Goal: Task Accomplishment & Management: Use online tool/utility

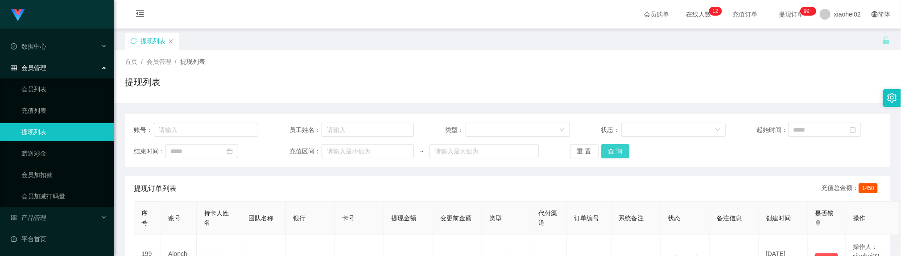
scroll to position [67, 0]
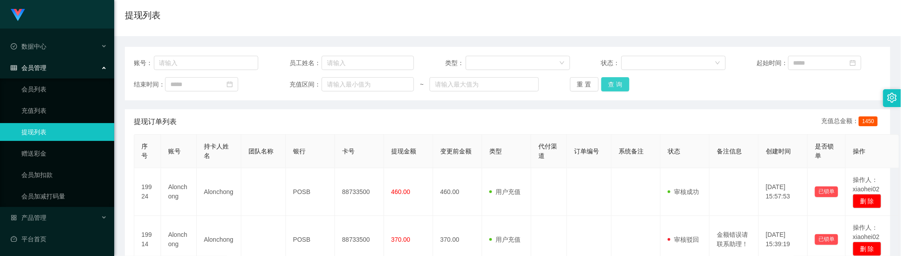
click at [605, 79] on button "查 询" at bounding box center [615, 84] width 29 height 14
drag, startPoint x: 338, startPoint y: 146, endPoint x: 343, endPoint y: 137, distance: 10.0
click at [338, 145] on th "卡号" at bounding box center [359, 151] width 49 height 33
click at [615, 79] on button "查 询" at bounding box center [615, 84] width 29 height 14
drag, startPoint x: 613, startPoint y: 81, endPoint x: 619, endPoint y: 92, distance: 13.0
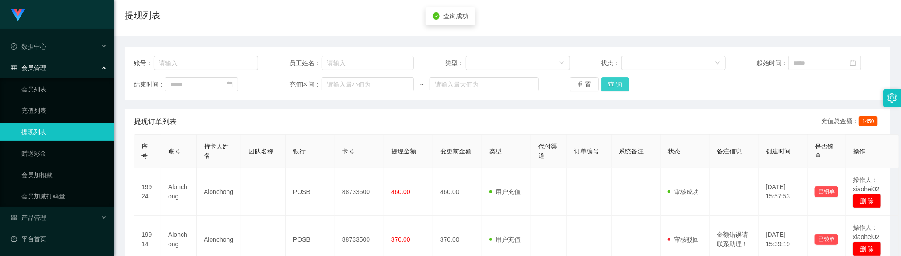
click at [613, 81] on button "查 询" at bounding box center [615, 84] width 29 height 14
click at [606, 82] on button "查 询" at bounding box center [615, 84] width 29 height 14
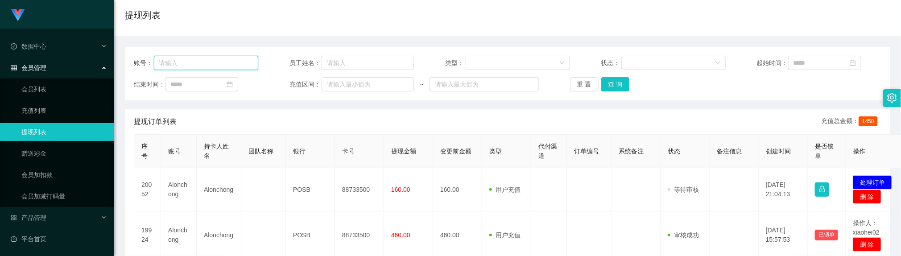
click at [211, 55] on div "账号： 员工姓名： 类型： 状态： 起始时间： 结束时间： 充值区间： ~ 重 置 查 询" at bounding box center [507, 74] width 765 height 54
paste input "Nicoleyeng"
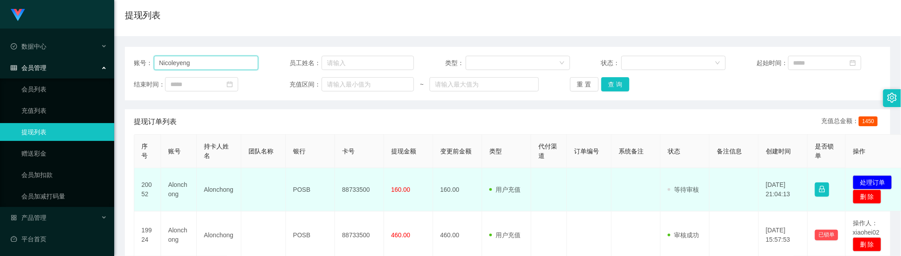
type input "Nicoleyeng"
click at [356, 190] on td "88733500" at bounding box center [359, 189] width 49 height 43
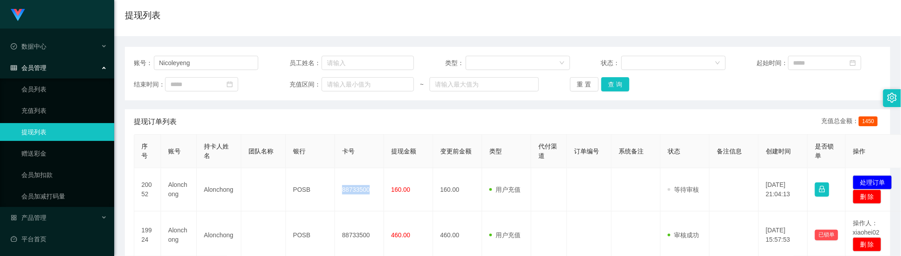
copy td "88733500"
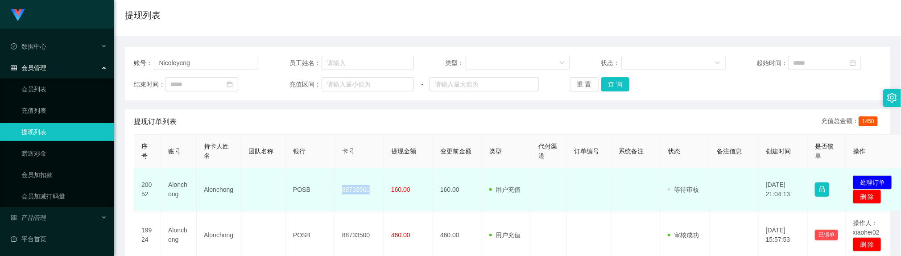
click at [178, 182] on td "Alonchong" at bounding box center [179, 189] width 36 height 43
copy td "Alonchong"
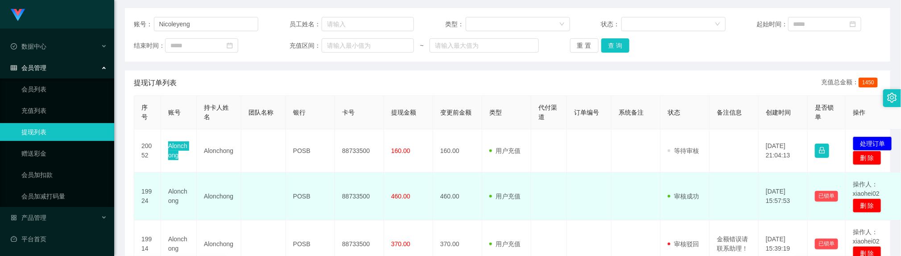
scroll to position [134, 0]
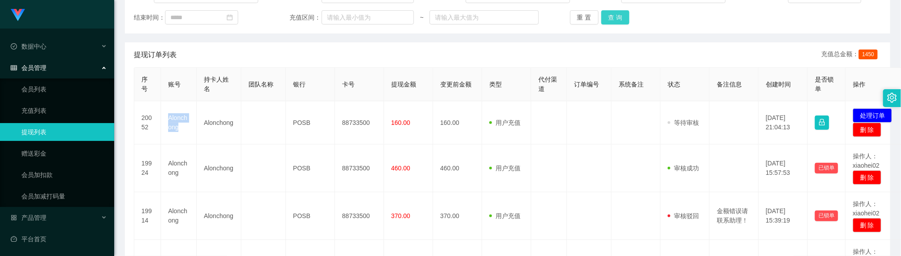
click at [615, 18] on button "查 询" at bounding box center [615, 17] width 29 height 14
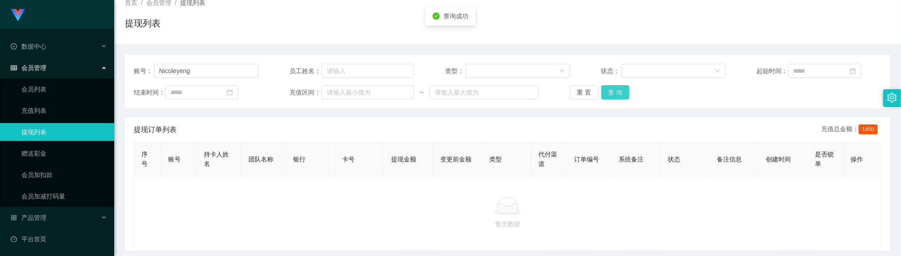
scroll to position [39, 0]
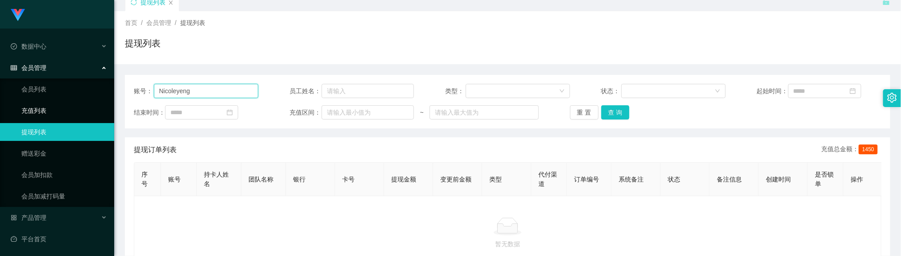
drag, startPoint x: 220, startPoint y: 91, endPoint x: 43, endPoint y: 100, distance: 176.8
click at [44, 100] on section "Jingdong工作台代理端 数据中心 会员管理 会员列表 充值列表 提现列表 赠送彩金 会员加扣款 会员加减打码量 产品管理 平台首页 保存配置 重置配置 …" at bounding box center [450, 136] width 901 height 351
click at [615, 112] on button "查 询" at bounding box center [615, 112] width 29 height 14
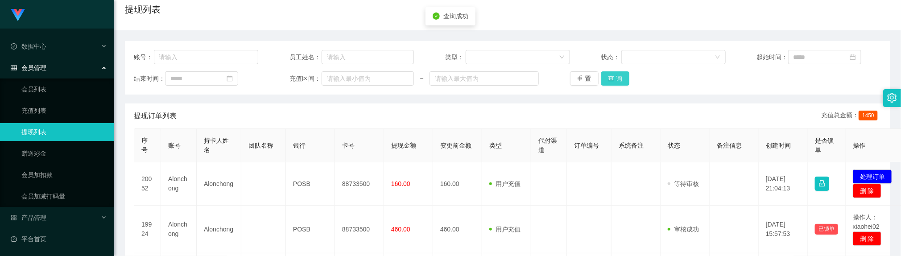
scroll to position [106, 0]
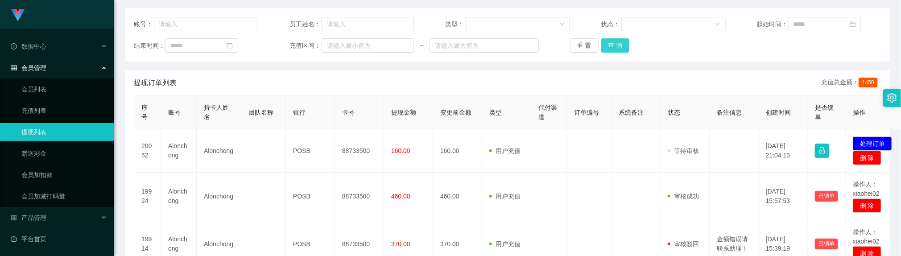
click at [605, 43] on button "查 询" at bounding box center [615, 45] width 29 height 14
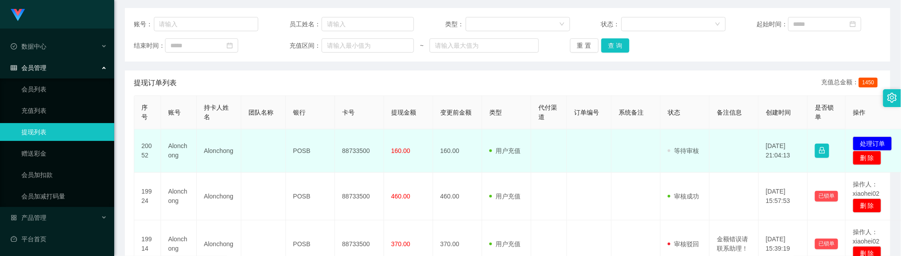
click at [562, 154] on td at bounding box center [549, 150] width 36 height 43
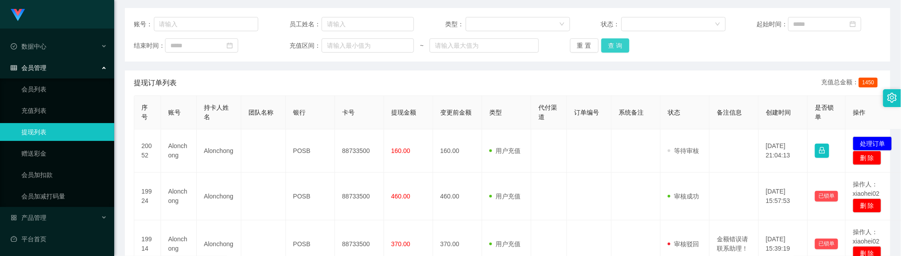
click at [609, 39] on button "查 询" at bounding box center [615, 45] width 29 height 14
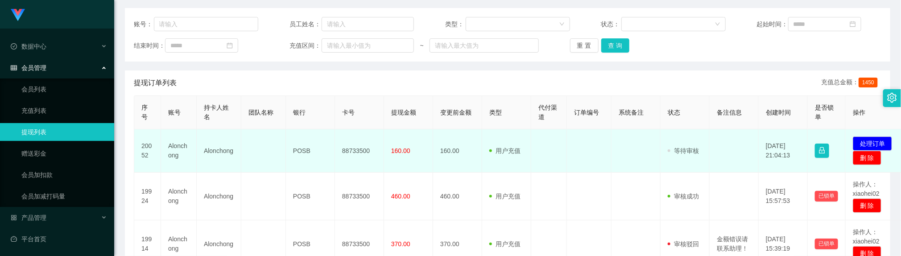
click at [216, 148] on td "Alonchong" at bounding box center [219, 150] width 45 height 43
click at [182, 146] on td "Alonchong" at bounding box center [179, 150] width 36 height 43
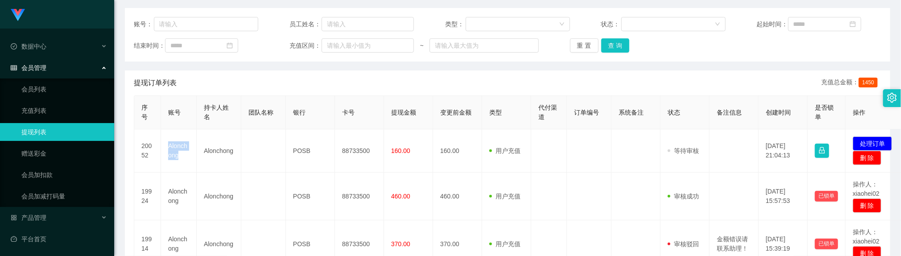
copy td "Alonchong"
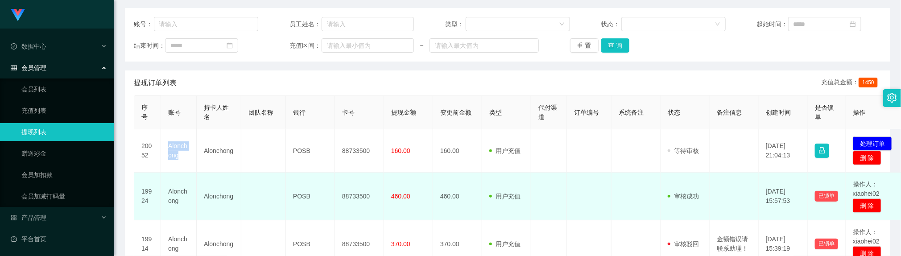
click at [375, 177] on td "88733500" at bounding box center [359, 197] width 49 height 48
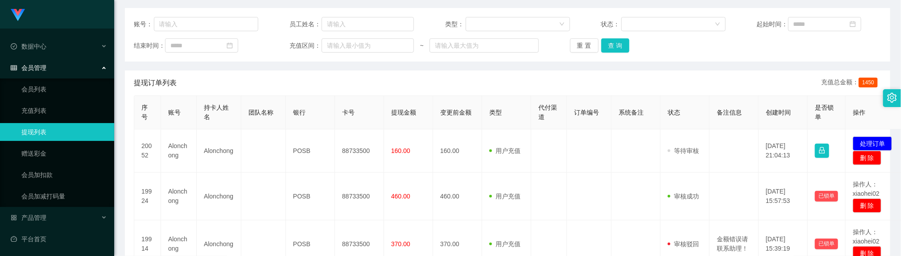
click at [235, 33] on div "账号： 员工姓名： 类型： 状态： 起始时间： 结束时间： 充值区间： ~ 重 置 查 询" at bounding box center [507, 35] width 765 height 54
click at [229, 26] on input "text" at bounding box center [206, 24] width 105 height 14
paste input "Alonchong"
type input "Alonchong"
click at [606, 42] on button "查 询" at bounding box center [615, 45] width 29 height 14
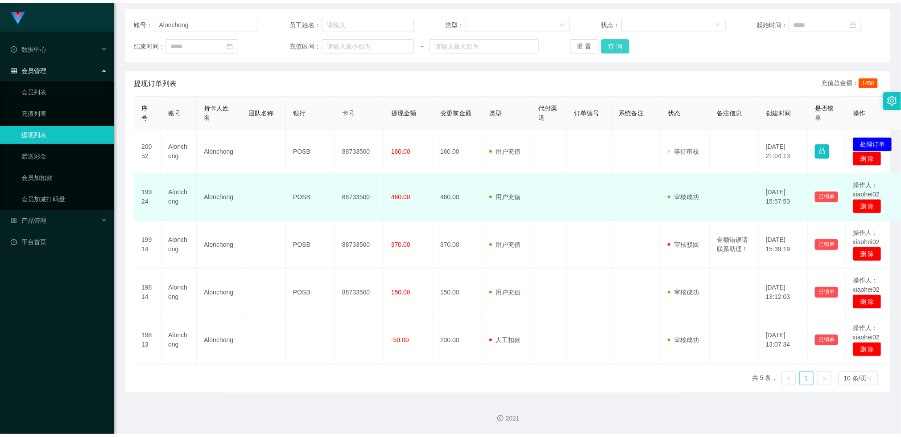
scroll to position [103, 0]
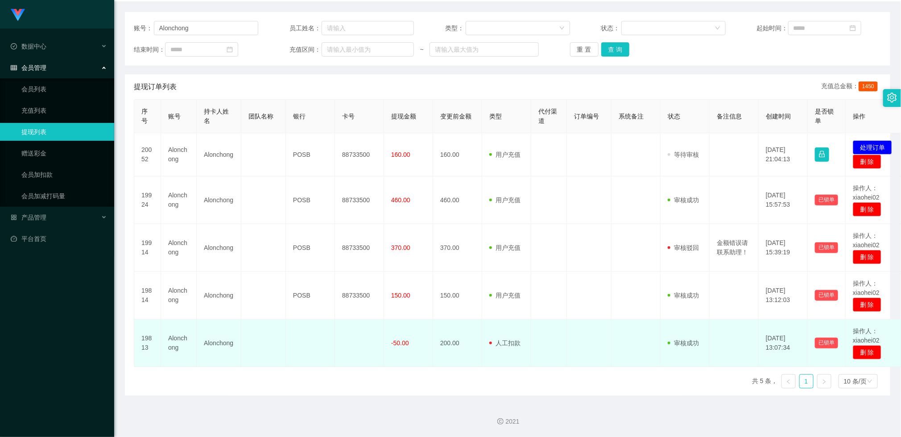
click at [507, 256] on span "人工扣款" at bounding box center [504, 343] width 31 height 7
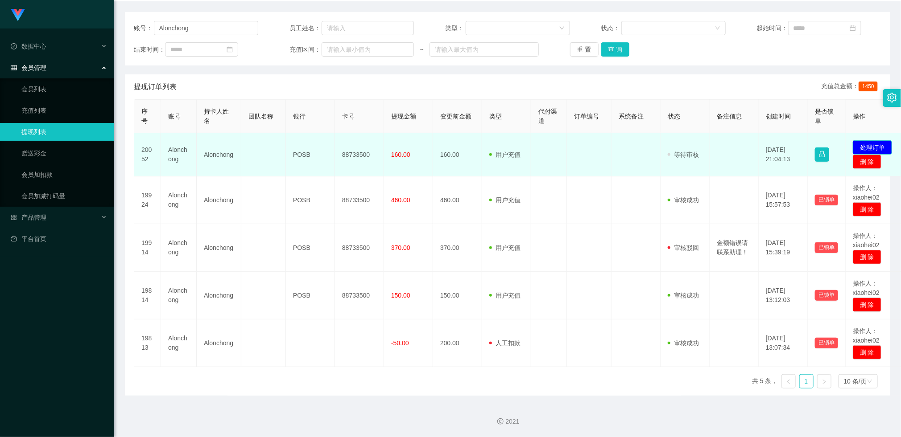
click at [871, 144] on button "处理订单" at bounding box center [872, 147] width 39 height 14
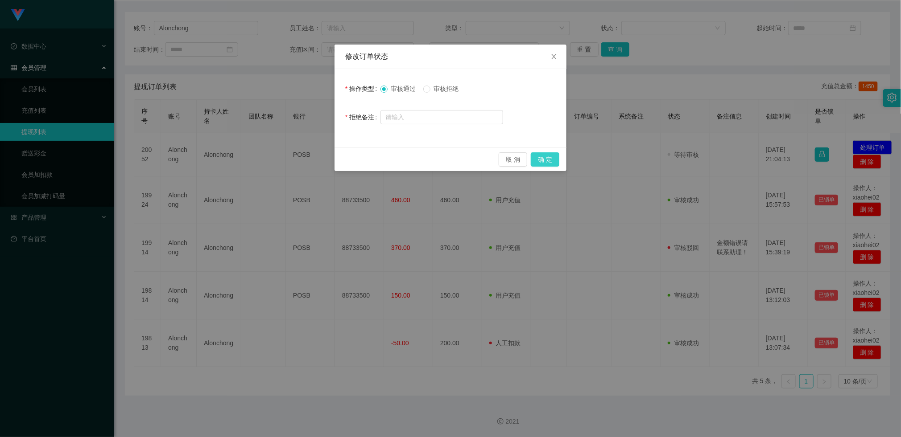
click at [540, 157] on button "确 定" at bounding box center [545, 160] width 29 height 14
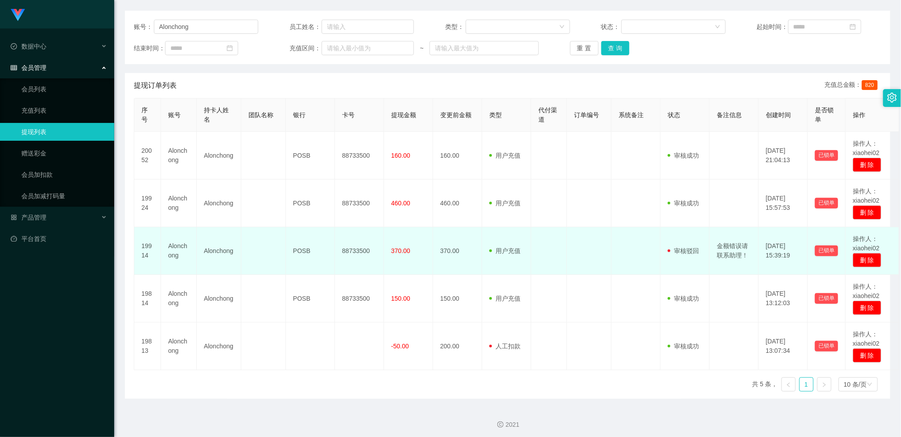
click at [565, 244] on td at bounding box center [549, 251] width 36 height 48
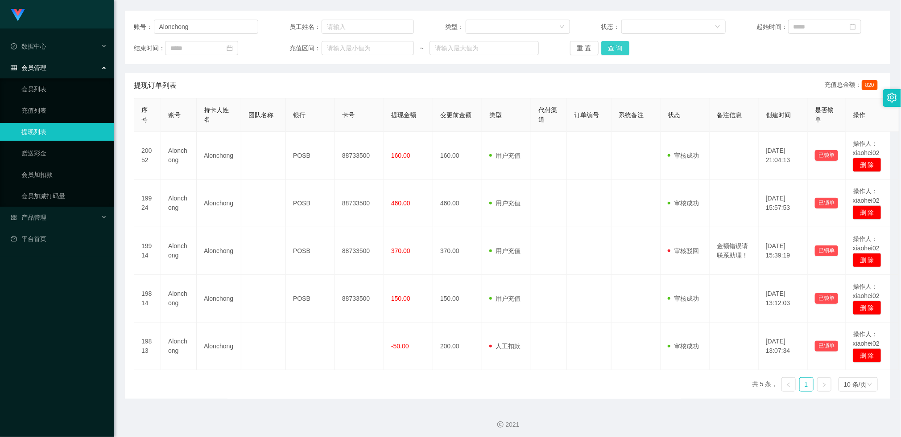
click at [605, 48] on button "查 询" at bounding box center [615, 48] width 29 height 14
click at [603, 46] on button "查 询" at bounding box center [615, 48] width 29 height 14
drag, startPoint x: 114, startPoint y: 25, endPoint x: 248, endPoint y: 57, distance: 137.4
click at [95, 27] on section "Jingdong工作台代理端 数据中心 会员管理 会员列表 充值列表 提现列表 赠送彩金 会员加扣款 会员加减打码量 产品管理 平台首页 保存配置 重置配置 …" at bounding box center [450, 169] width 901 height 544
click at [613, 43] on button "查 询" at bounding box center [615, 48] width 29 height 14
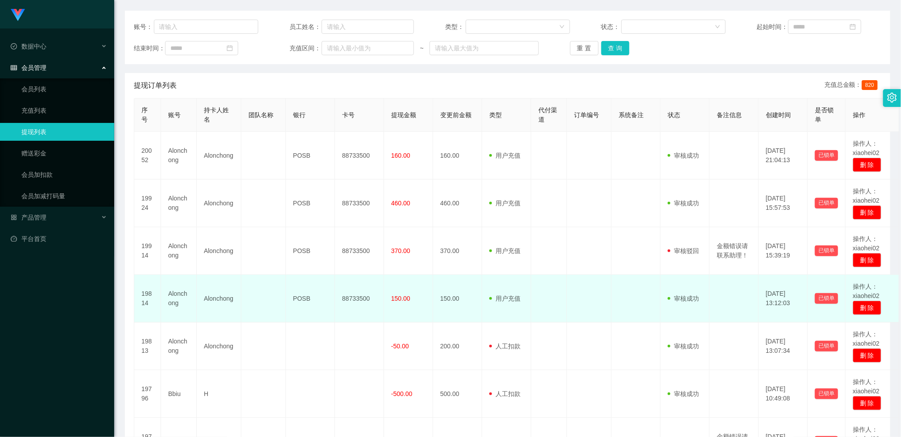
click at [310, 256] on td "POSB" at bounding box center [310, 299] width 49 height 48
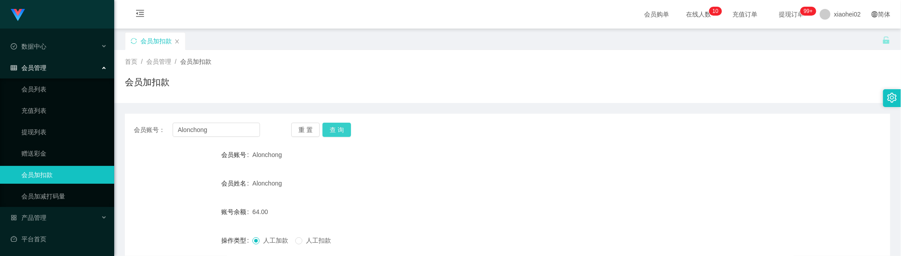
scroll to position [67, 0]
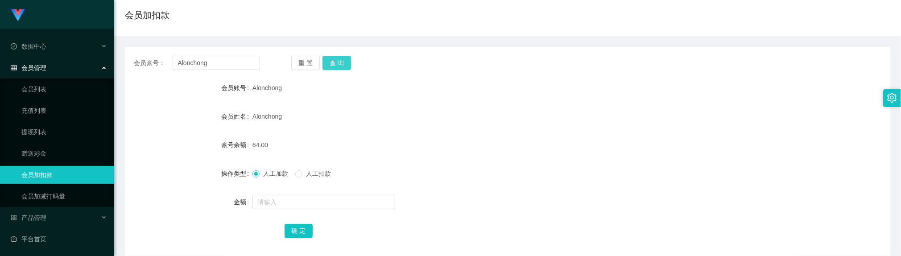
click at [334, 64] on button "查 询" at bounding box center [336, 63] width 29 height 14
click at [284, 202] on input "text" at bounding box center [323, 202] width 143 height 14
type input "96"
click at [307, 239] on div "确 定" at bounding box center [508, 231] width 446 height 18
click at [296, 227] on button "确 定" at bounding box center [299, 231] width 29 height 14
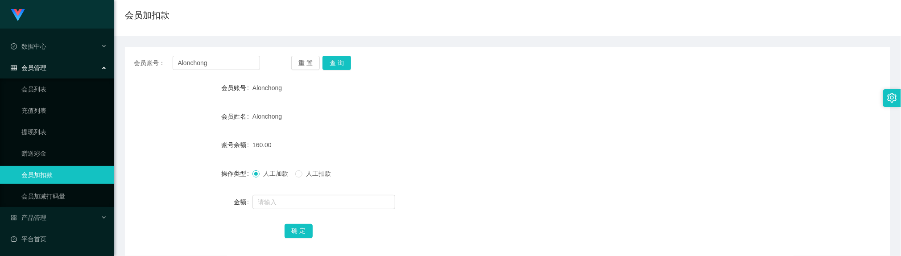
click at [407, 127] on form "会员账号 Alonchong 会员姓名 Alonchong 账号余额 160.00 操作类型 人工加款 人工扣款 金额 确 定" at bounding box center [507, 159] width 765 height 161
click at [229, 65] on input "Alonchong" at bounding box center [216, 63] width 87 height 14
drag, startPoint x: 229, startPoint y: 65, endPoint x: 239, endPoint y: 62, distance: 9.9
click at [230, 65] on input "Alonchong" at bounding box center [216, 63] width 87 height 14
paste input "Nicoleye"
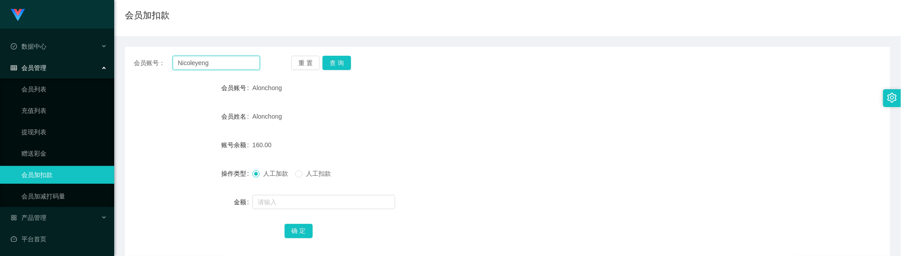
type input "Nicoleyeng"
click at [361, 61] on div "重 置 查 询" at bounding box center [354, 63] width 126 height 14
click at [352, 64] on div "重 置 查 询" at bounding box center [354, 63] width 126 height 14
drag, startPoint x: 340, startPoint y: 65, endPoint x: 336, endPoint y: 78, distance: 13.7
click at [340, 65] on button "查 询" at bounding box center [336, 63] width 29 height 14
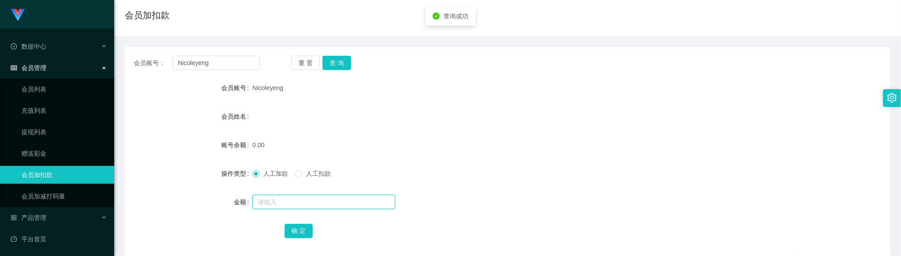
click at [306, 201] on input "text" at bounding box center [323, 202] width 143 height 14
type input "100"
click at [302, 227] on button "确 定" at bounding box center [299, 231] width 29 height 14
click at [432, 116] on div "会员姓名" at bounding box center [507, 116] width 765 height 18
click at [424, 118] on div "会员姓名" at bounding box center [507, 116] width 765 height 18
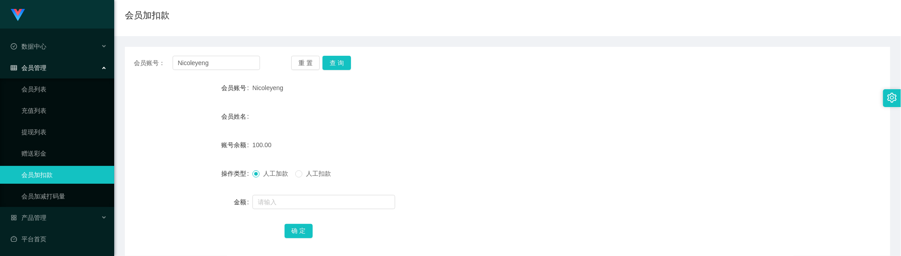
drag, startPoint x: 362, startPoint y: 137, endPoint x: 352, endPoint y: 91, distance: 46.4
click at [362, 133] on form "会员账号 Nicoleyeng 会员姓名 账号余额 100.00 操作类型 人工加款 人工扣款 金额 确 定" at bounding box center [507, 159] width 765 height 161
click at [197, 66] on input "Nicoleyeng" at bounding box center [216, 63] width 87 height 14
click at [339, 64] on button "查 询" at bounding box center [336, 63] width 29 height 14
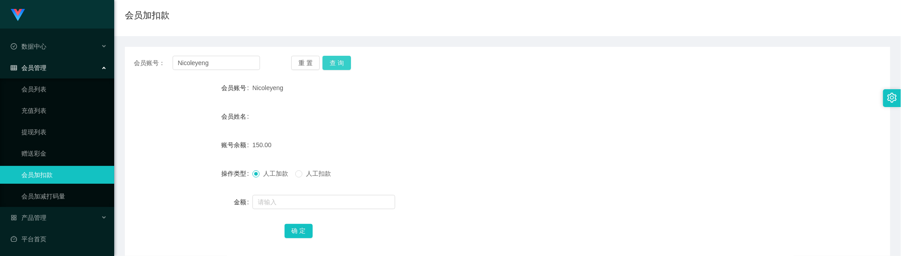
click at [340, 61] on button "查 询" at bounding box center [336, 63] width 29 height 14
click at [197, 63] on input "Nicoleyeng" at bounding box center [216, 63] width 87 height 14
click at [371, 94] on div "Nicoleyeng" at bounding box center [475, 88] width 446 height 18
click at [342, 62] on button "查 询" at bounding box center [336, 63] width 29 height 14
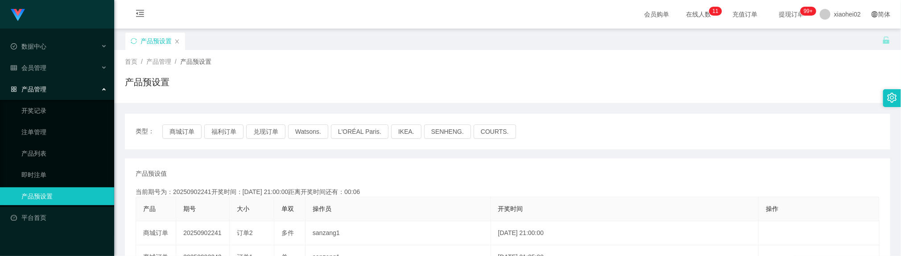
scroll to position [67, 0]
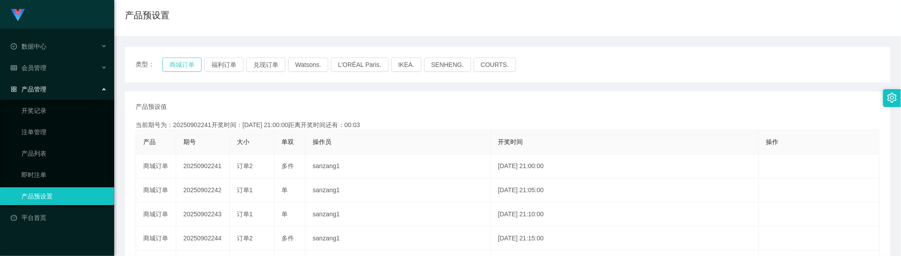
click at [185, 66] on button "商城订单" at bounding box center [181, 65] width 39 height 14
click at [221, 63] on button "福利订单" at bounding box center [223, 65] width 39 height 14
click at [184, 63] on button "商城订单" at bounding box center [181, 65] width 39 height 14
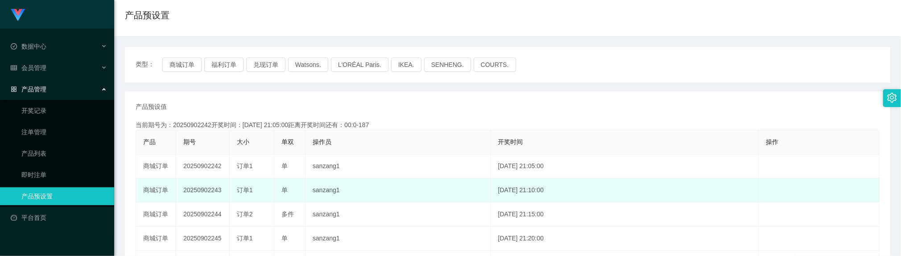
click at [633, 189] on td "2025-09-02 21:10:00" at bounding box center [625, 190] width 268 height 24
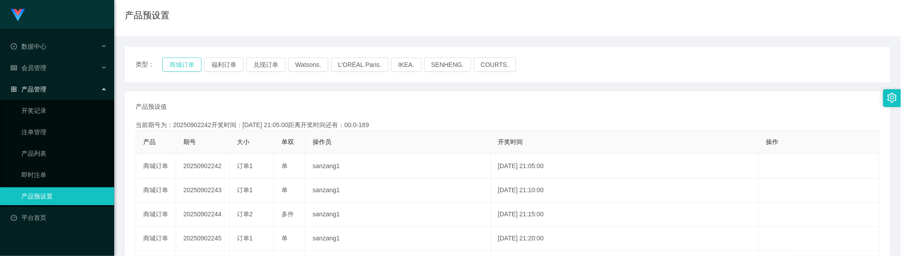
drag, startPoint x: 183, startPoint y: 67, endPoint x: 147, endPoint y: 60, distance: 36.7
click at [182, 67] on button "商城订单" at bounding box center [181, 65] width 39 height 14
drag, startPoint x: 398, startPoint y: 171, endPoint x: 351, endPoint y: 91, distance: 92.9
click at [396, 166] on td "sanzang1" at bounding box center [398, 166] width 186 height 24
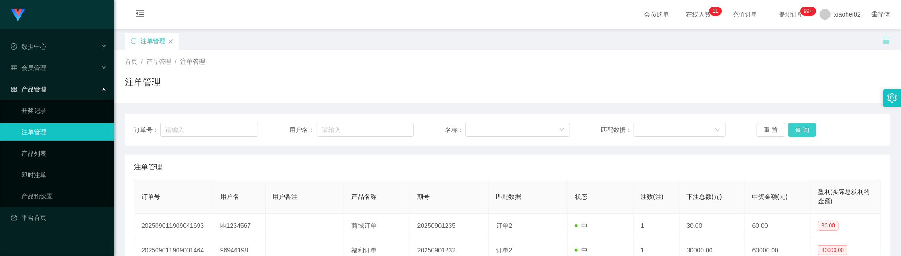
scroll to position [67, 0]
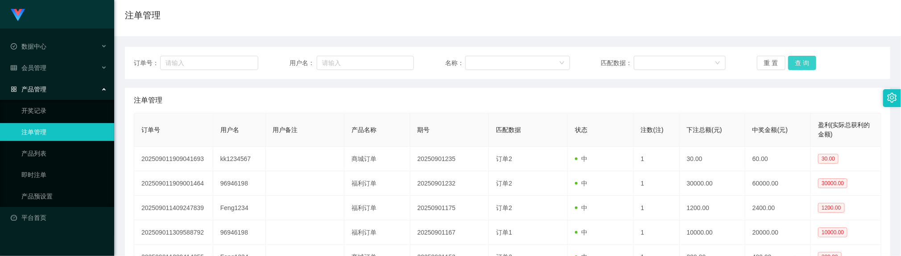
click at [788, 62] on button "查 询" at bounding box center [802, 63] width 29 height 14
